Goal: Transaction & Acquisition: Book appointment/travel/reservation

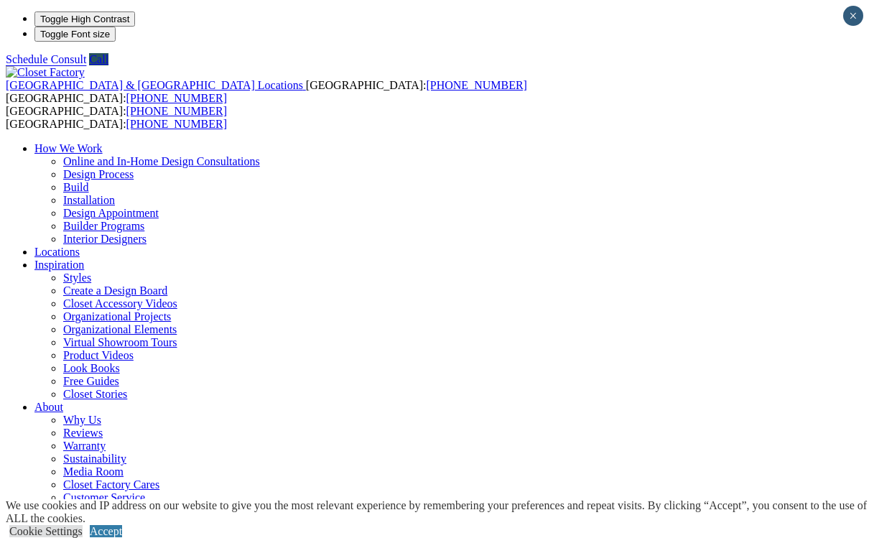
click at [122, 525] on link "Accept" at bounding box center [106, 531] width 32 height 12
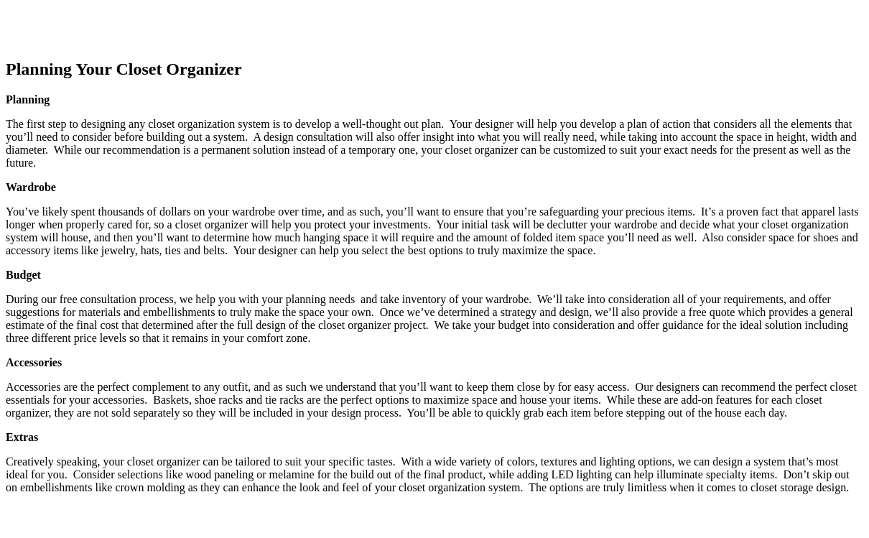
scroll to position [2074, 0]
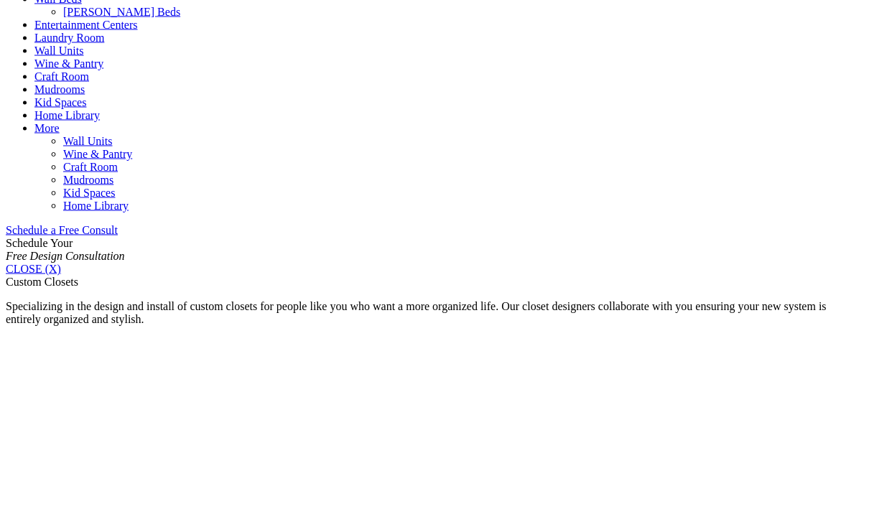
scroll to position [737, 0]
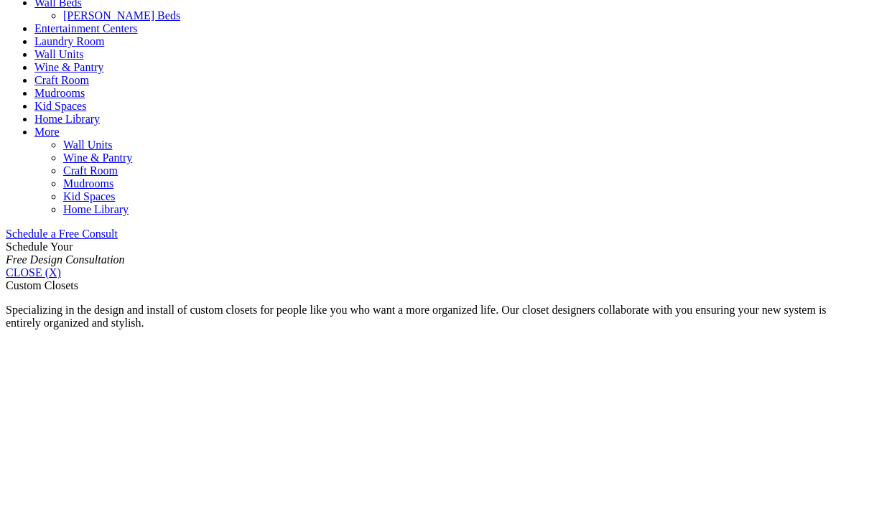
click at [118, 228] on link "Schedule a Free Consult" at bounding box center [62, 234] width 112 height 12
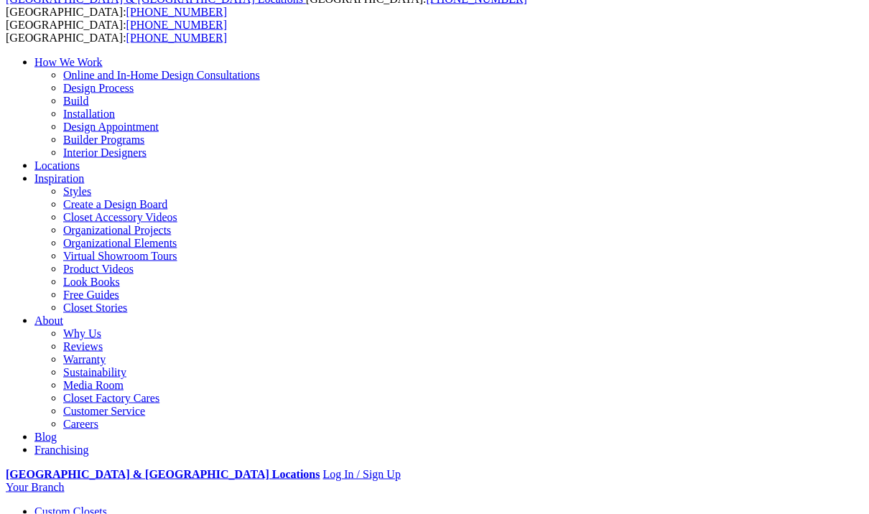
scroll to position [0, 0]
